Goal: Register for event/course

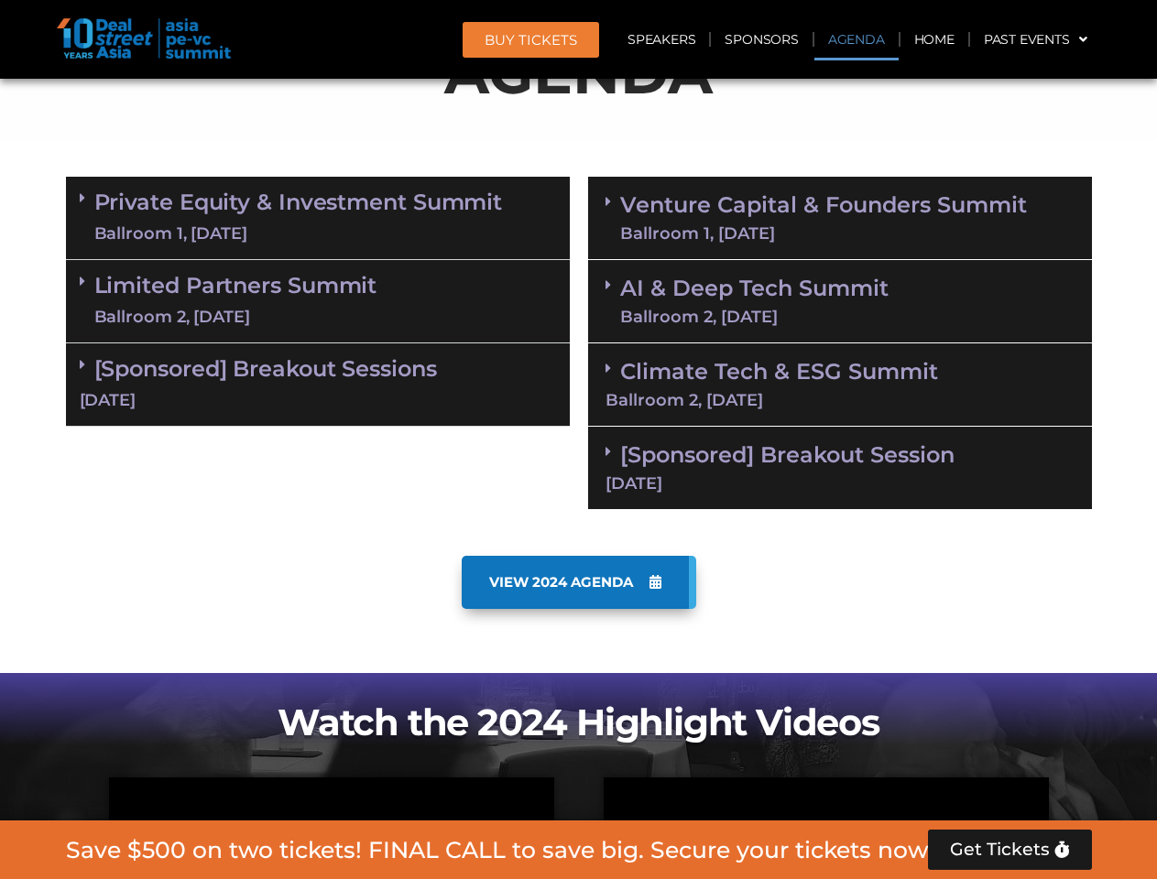
scroll to position [1037, 0]
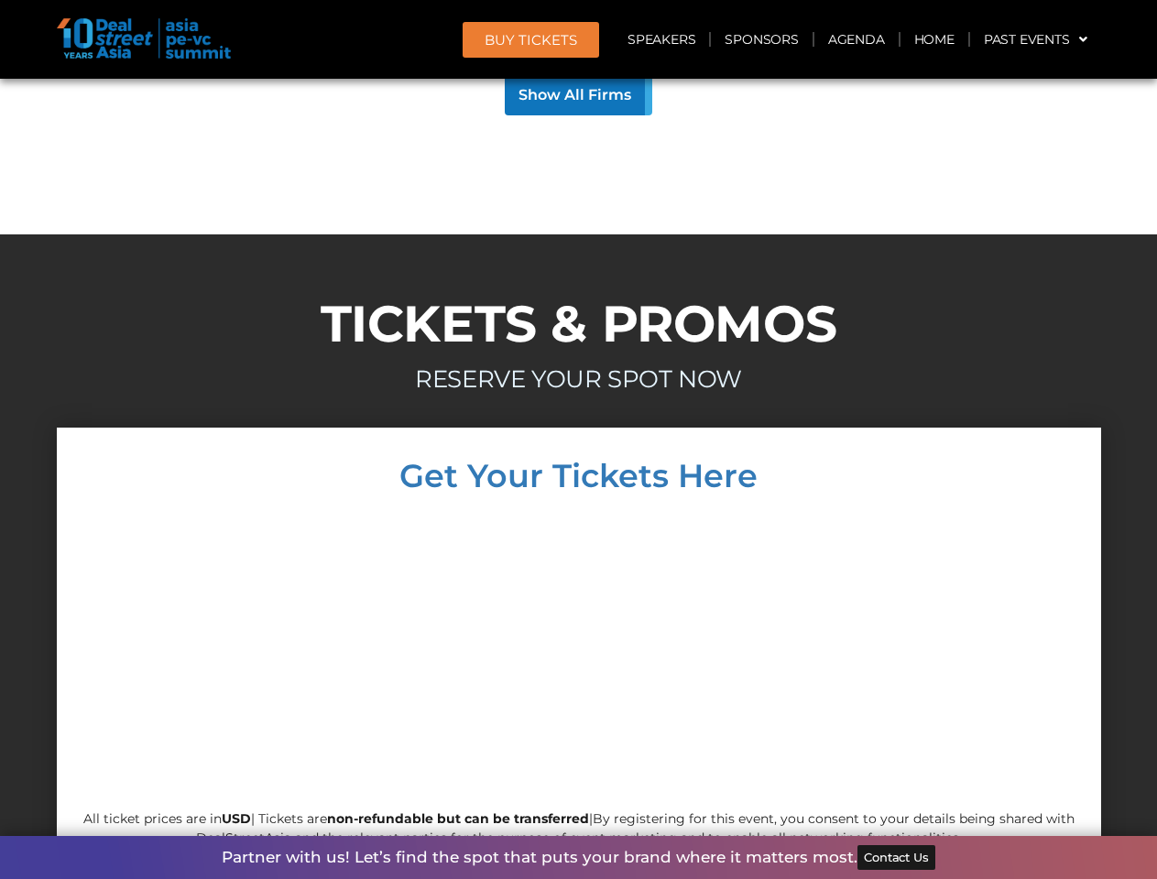
scroll to position [17574, 0]
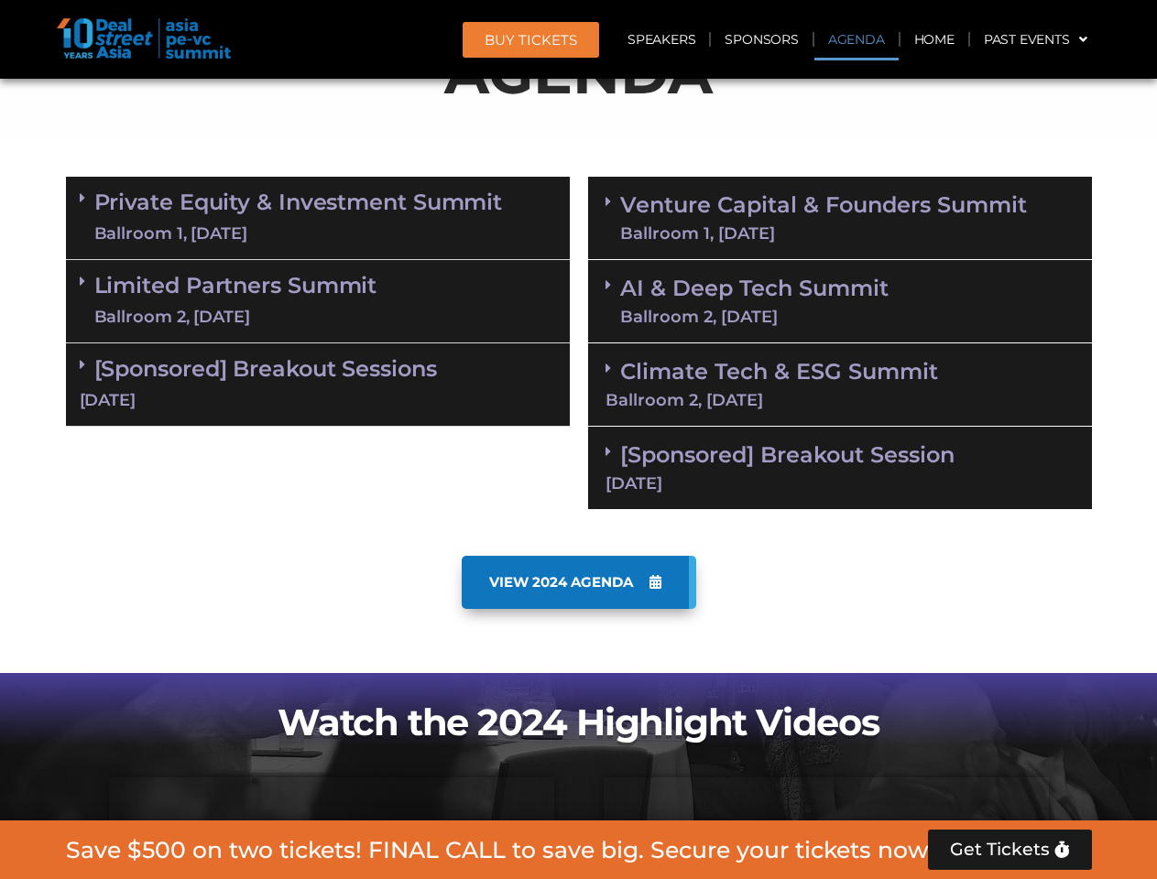
scroll to position [1037, 0]
